Goal: Task Accomplishment & Management: Use online tool/utility

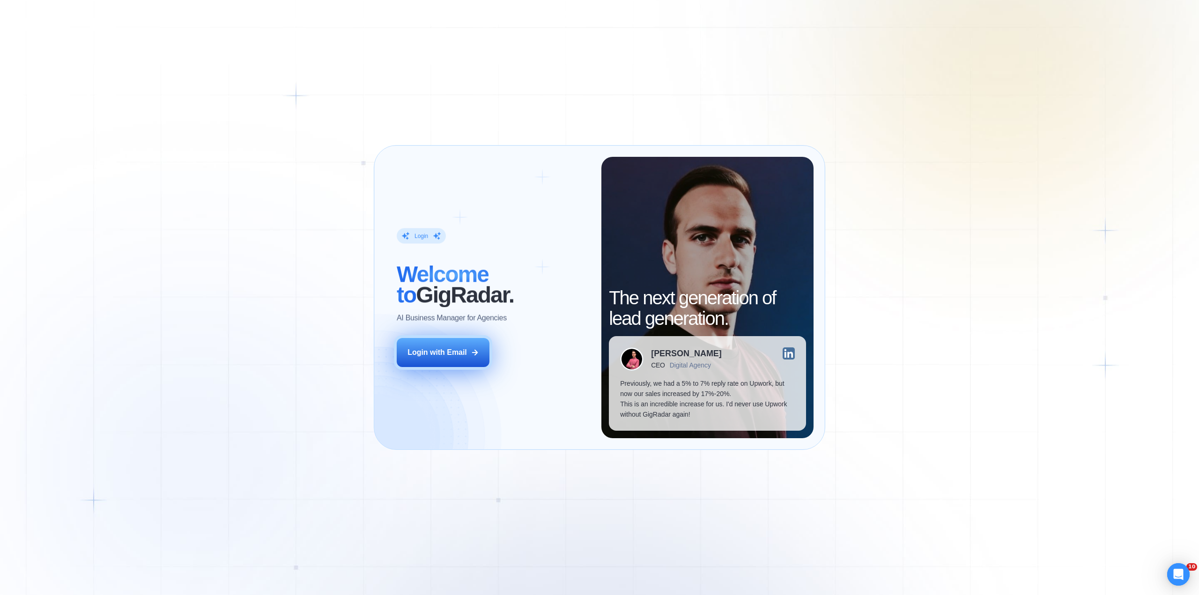
click at [418, 351] on div "Login with Email" at bounding box center [436, 353] width 59 height 10
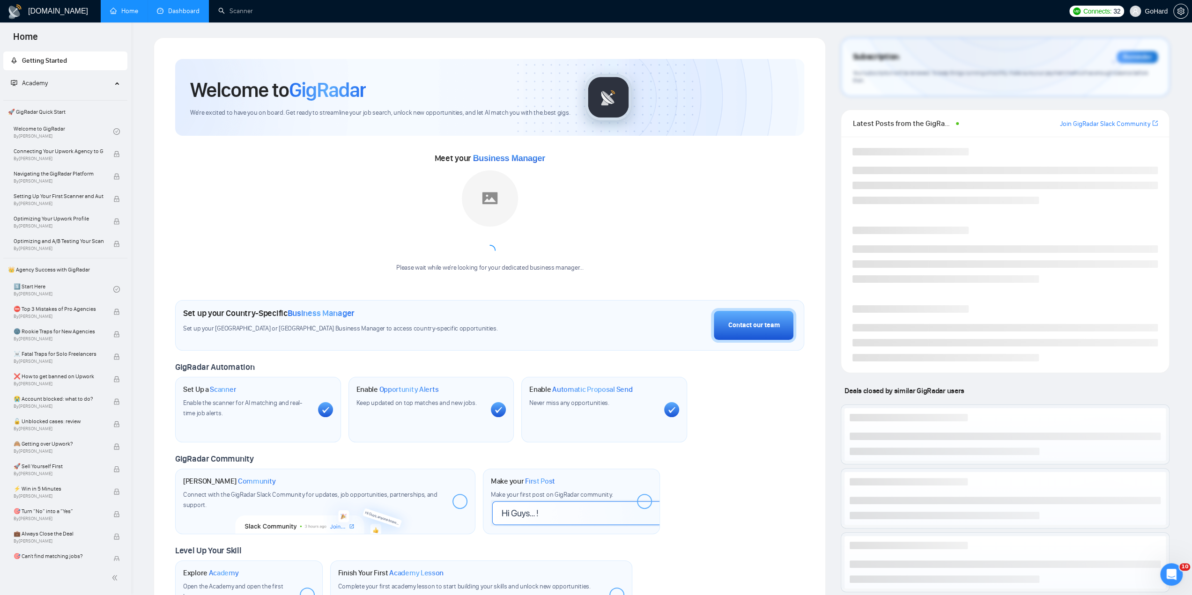
click at [182, 12] on link "Dashboard" at bounding box center [178, 11] width 43 height 8
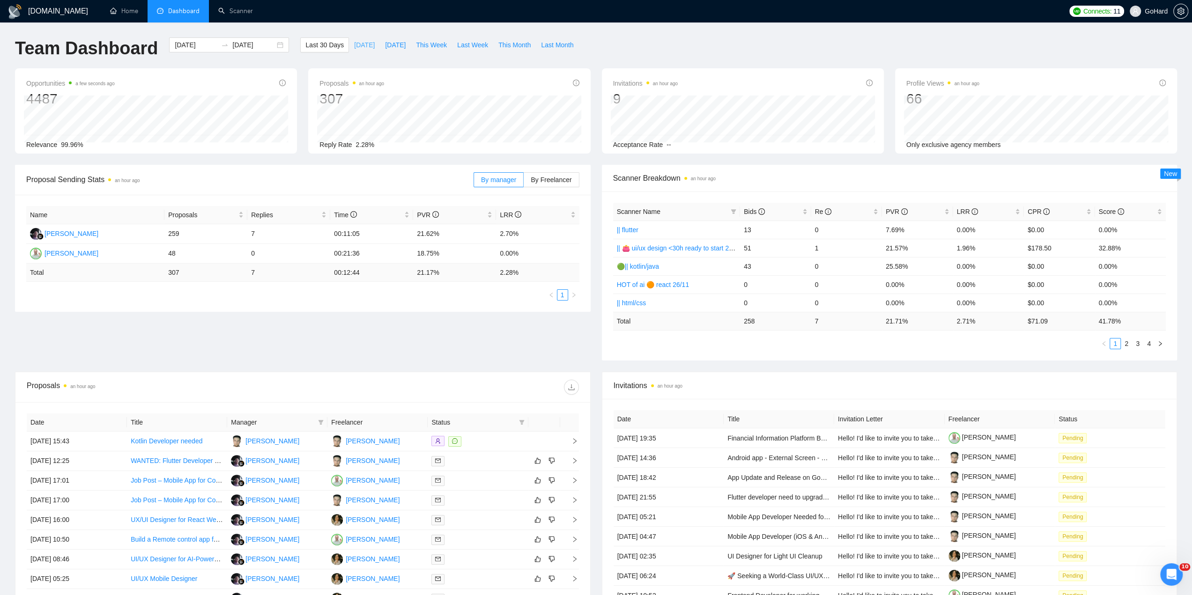
click at [358, 45] on span "[DATE]" at bounding box center [364, 45] width 21 height 10
type input "[DATE]"
